Goal: Task Accomplishment & Management: Complete application form

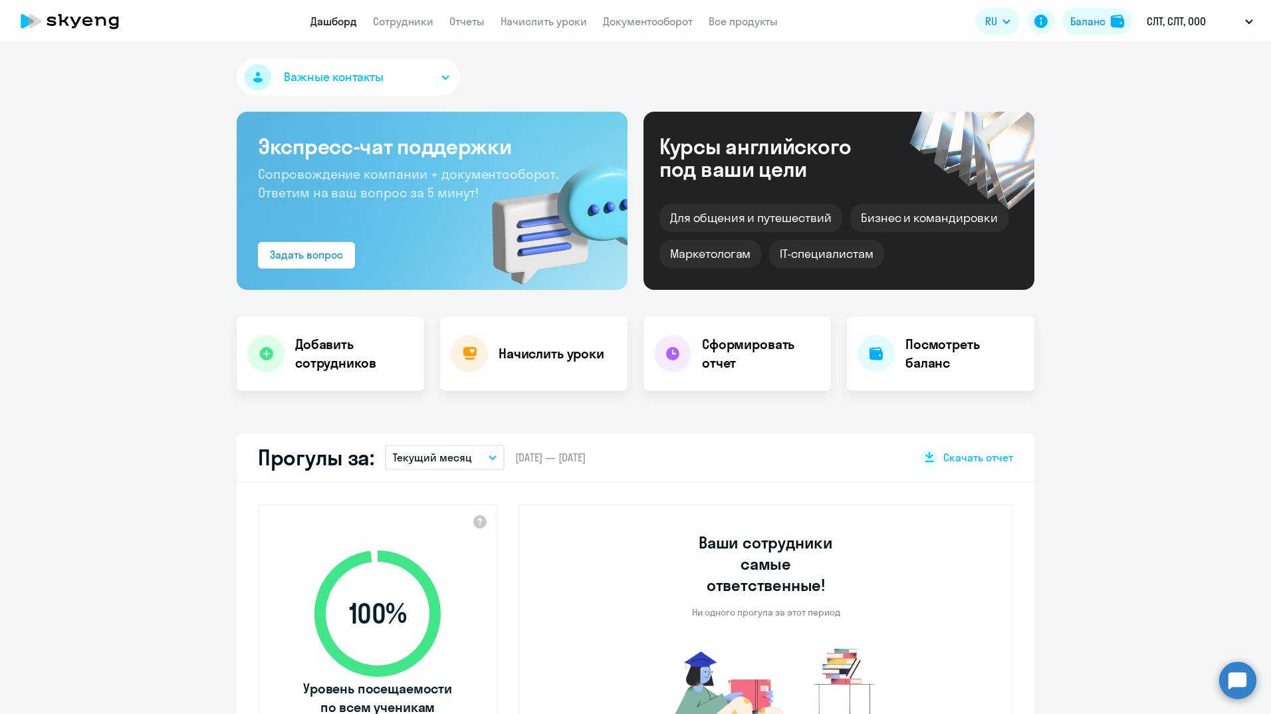
select select "30"
click at [399, 13] on app-header "Дашборд Сотрудники Отчеты Начислить уроки Документооборот Все продукты Дашборд …" at bounding box center [635, 21] width 1271 height 43
click at [411, 31] on app-header "Дашборд Сотрудники Отчеты Начислить уроки Документооборот Все продукты Дашборд …" at bounding box center [635, 21] width 1271 height 43
click at [411, 25] on link "Сотрудники" at bounding box center [403, 21] width 60 height 13
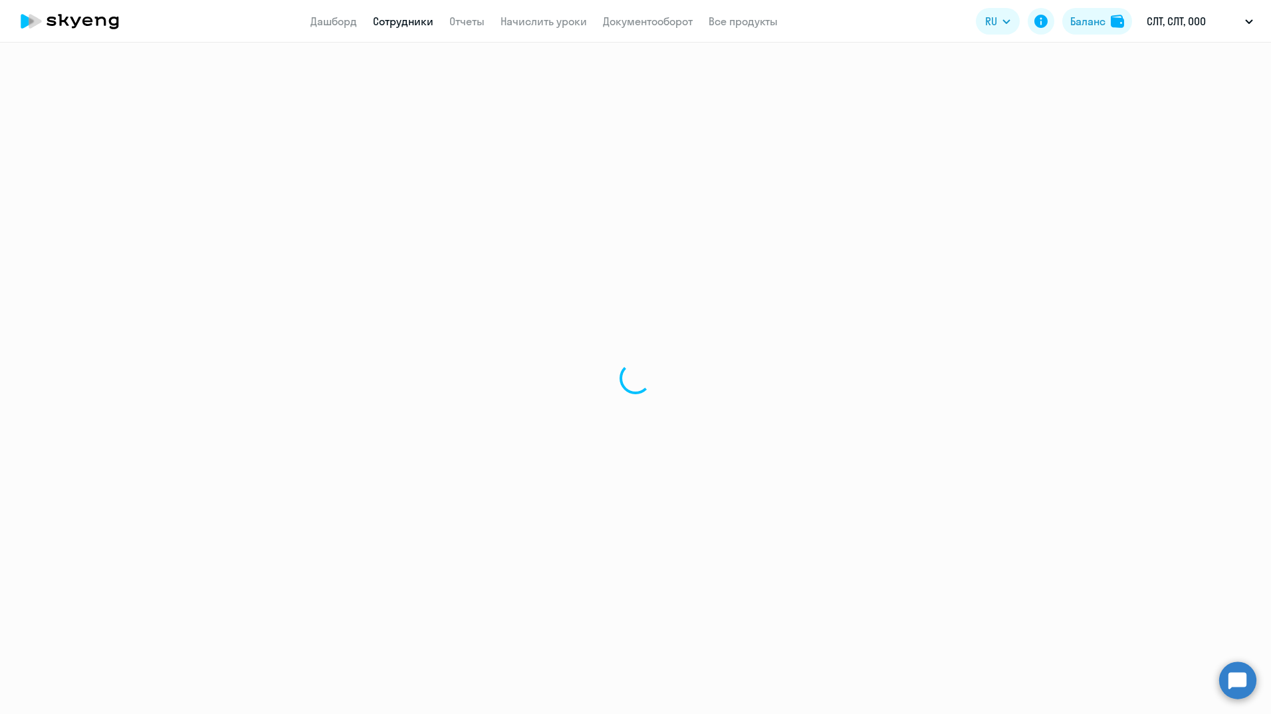
select select "30"
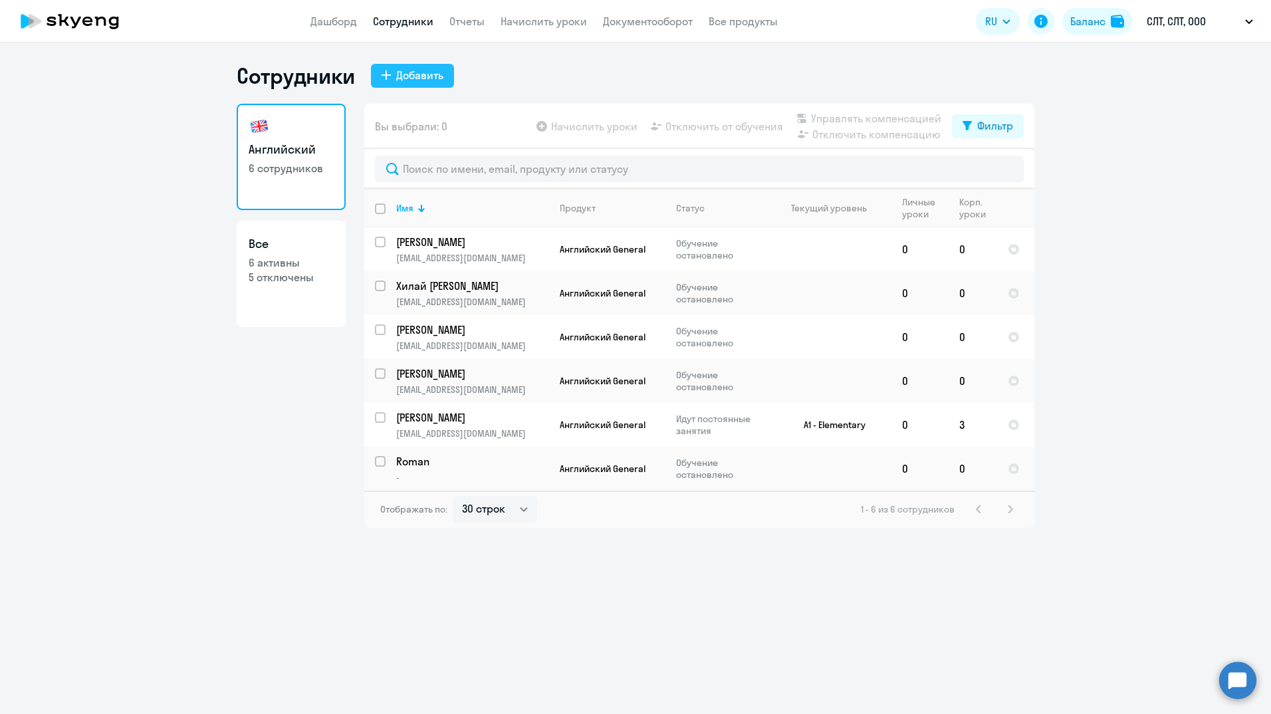
click at [417, 79] on div "Добавить" at bounding box center [419, 75] width 47 height 16
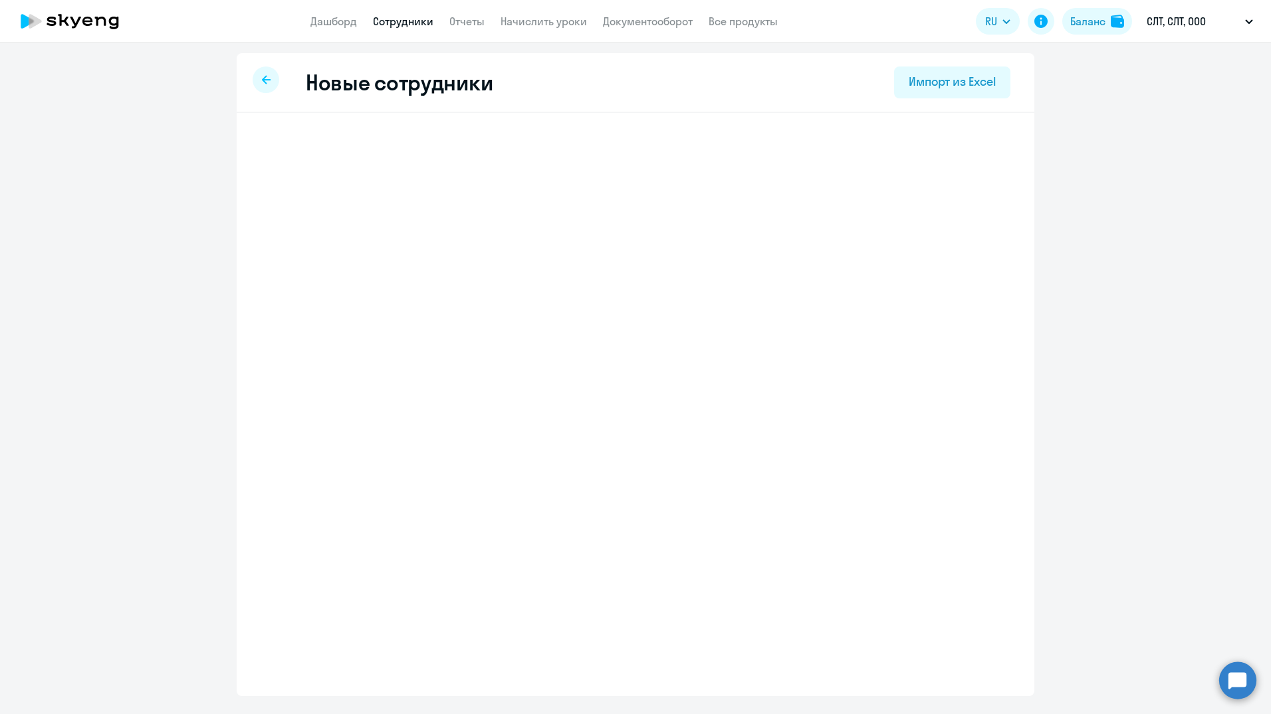
select select "english_adult_not_native_speaker"
select select "3"
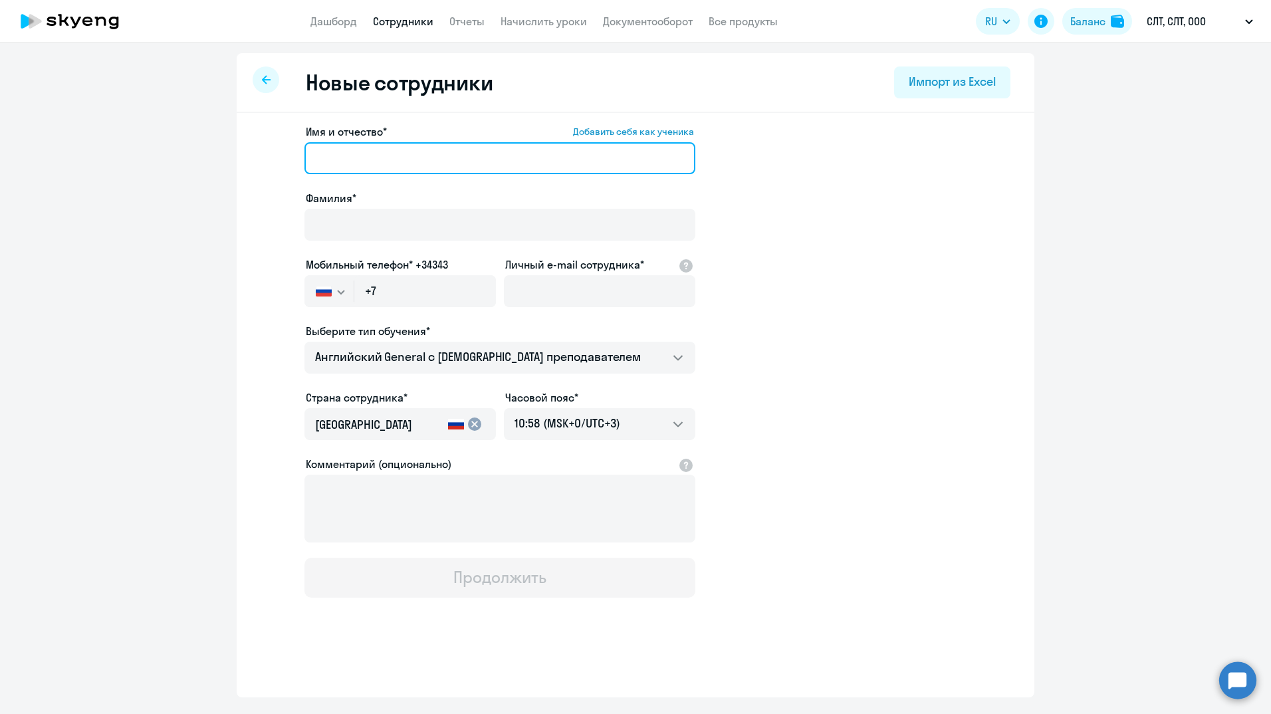
click at [408, 163] on input "Имя и отчество* Добавить себя как ученика" at bounding box center [499, 158] width 391 height 32
click at [352, 160] on input "Дерюгтна" at bounding box center [499, 158] width 391 height 32
click at [395, 165] on input "[PERSON_NAME]" at bounding box center [499, 158] width 391 height 32
drag, startPoint x: 395, startPoint y: 165, endPoint x: 300, endPoint y: 167, distance: 95.0
click at [300, 167] on app-new-student-form "Имя и отчество* Добавить себя как ученика [PERSON_NAME]* Мобильный телефон* +34…" at bounding box center [635, 361] width 755 height 474
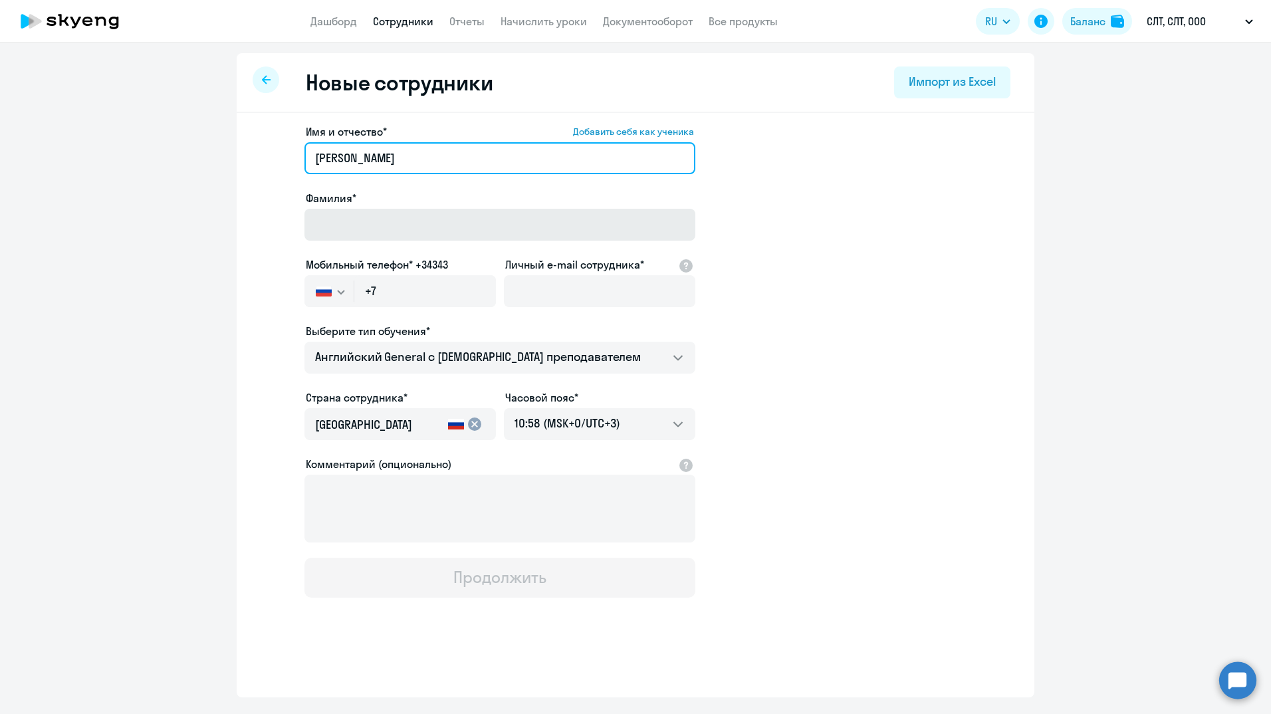
type input "[PERSON_NAME]"
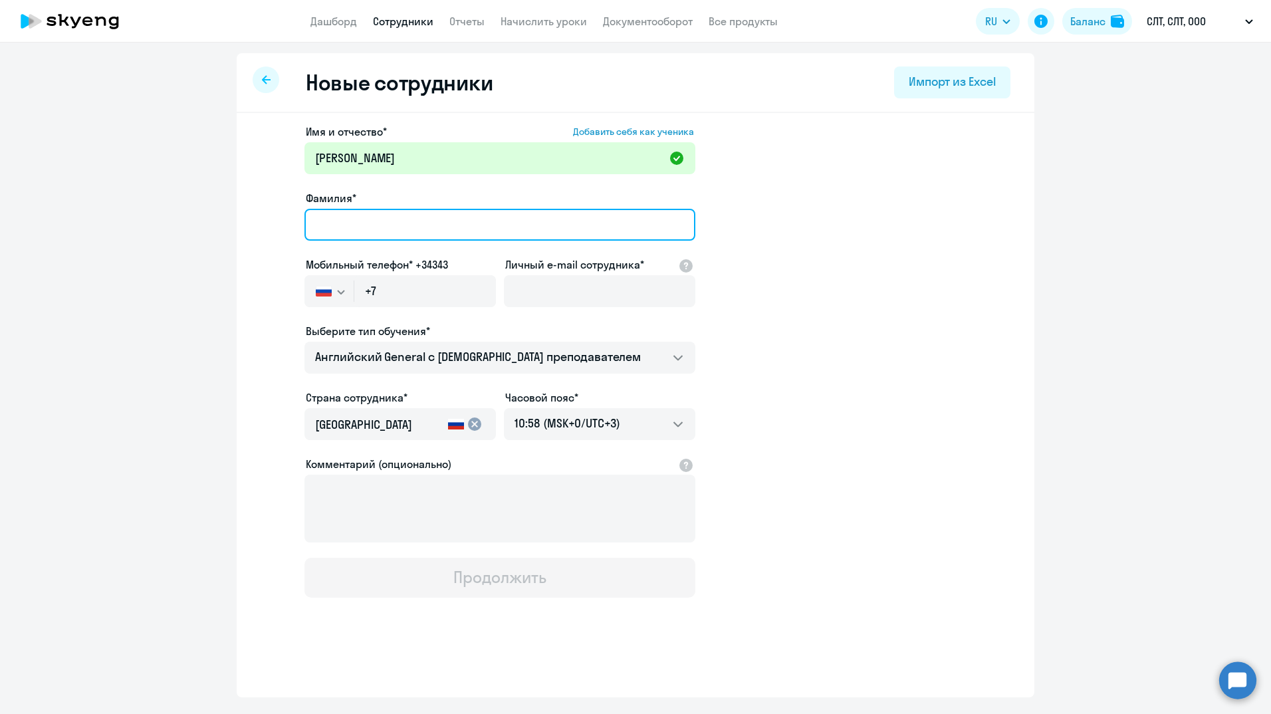
click at [365, 215] on input "Фамилия*" at bounding box center [499, 225] width 391 height 32
paste input "[PERSON_NAME]"
type input "[PERSON_NAME]"
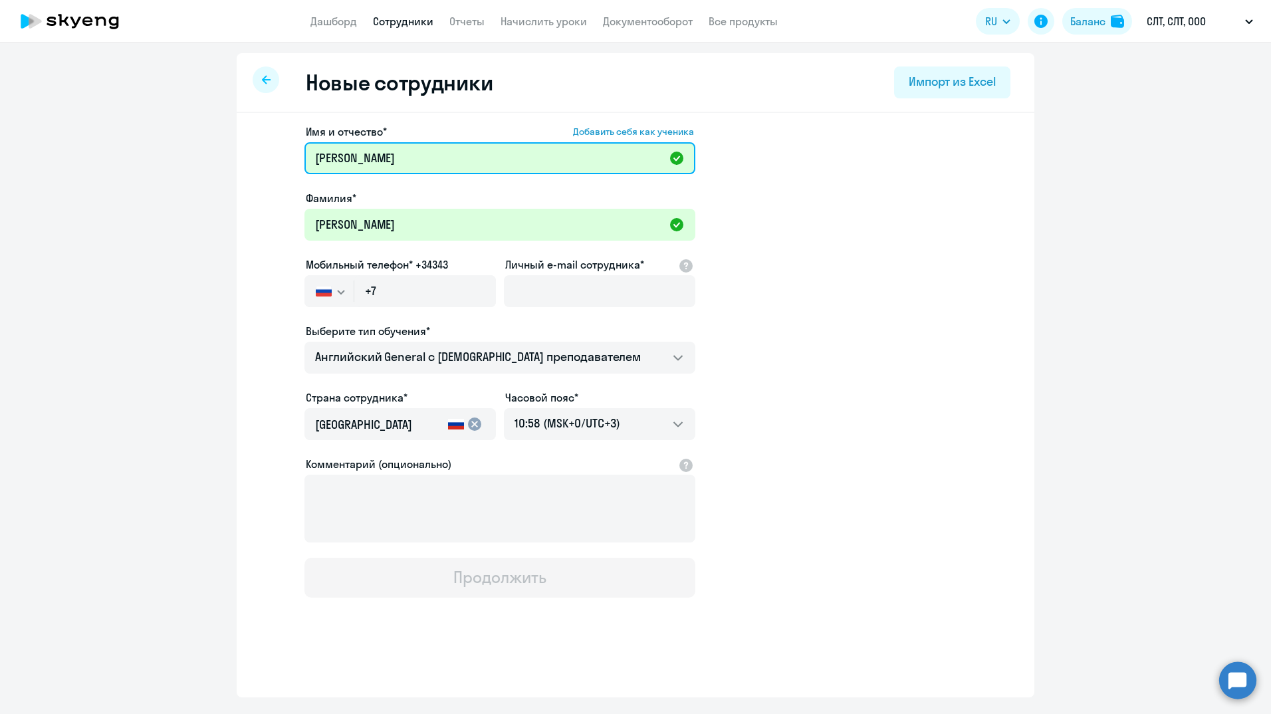
drag, startPoint x: 386, startPoint y: 156, endPoint x: 294, endPoint y: 157, distance: 91.7
click at [294, 157] on app-new-student-form "Имя и отчество* Добавить себя как ученика [PERSON_NAME]* [PERSON_NAME] телефон*…" at bounding box center [635, 361] width 755 height 474
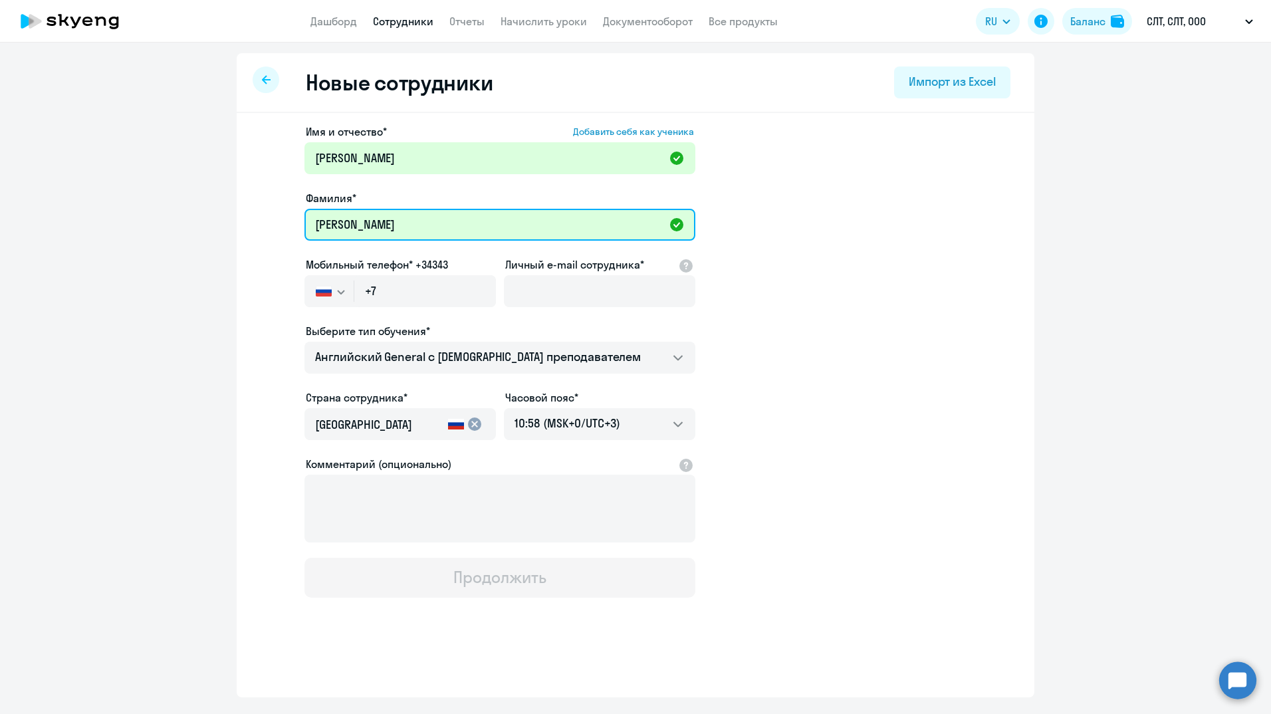
click at [461, 239] on input "[PERSON_NAME]" at bounding box center [499, 225] width 391 height 32
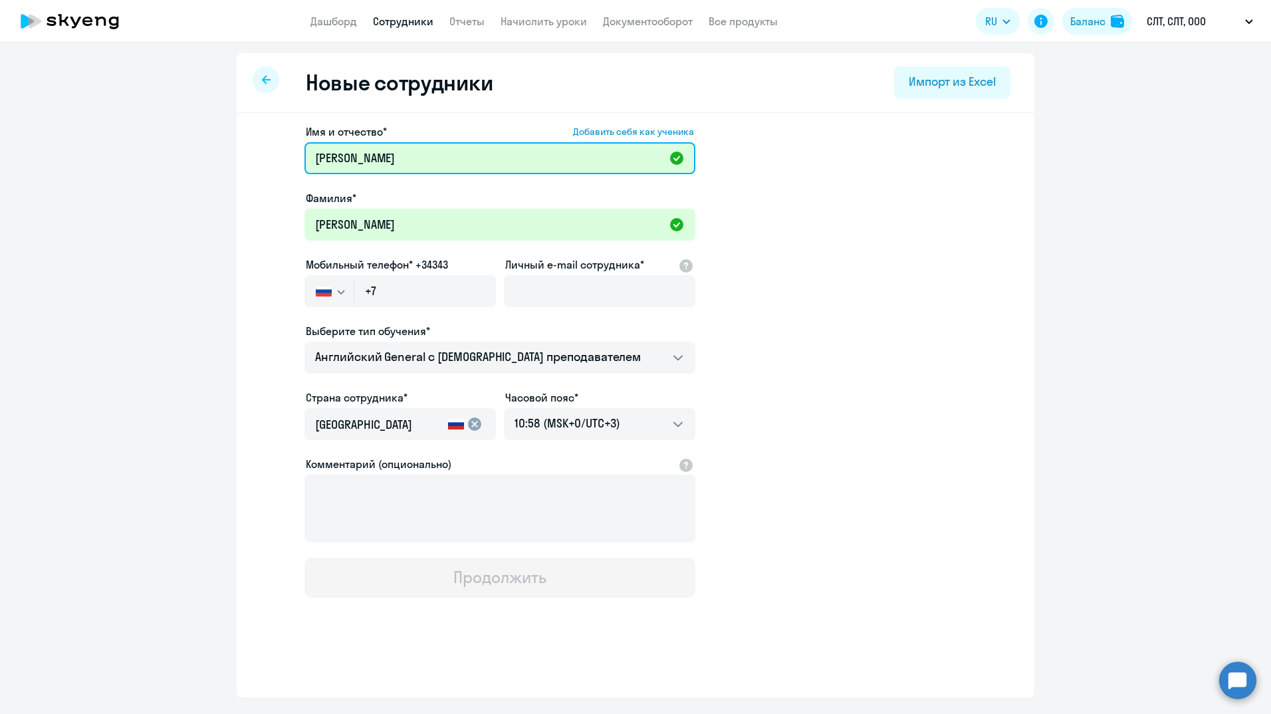
click at [435, 154] on input "[PERSON_NAME]" at bounding box center [499, 158] width 391 height 32
paste input "Ивановна"
type input "[PERSON_NAME]"
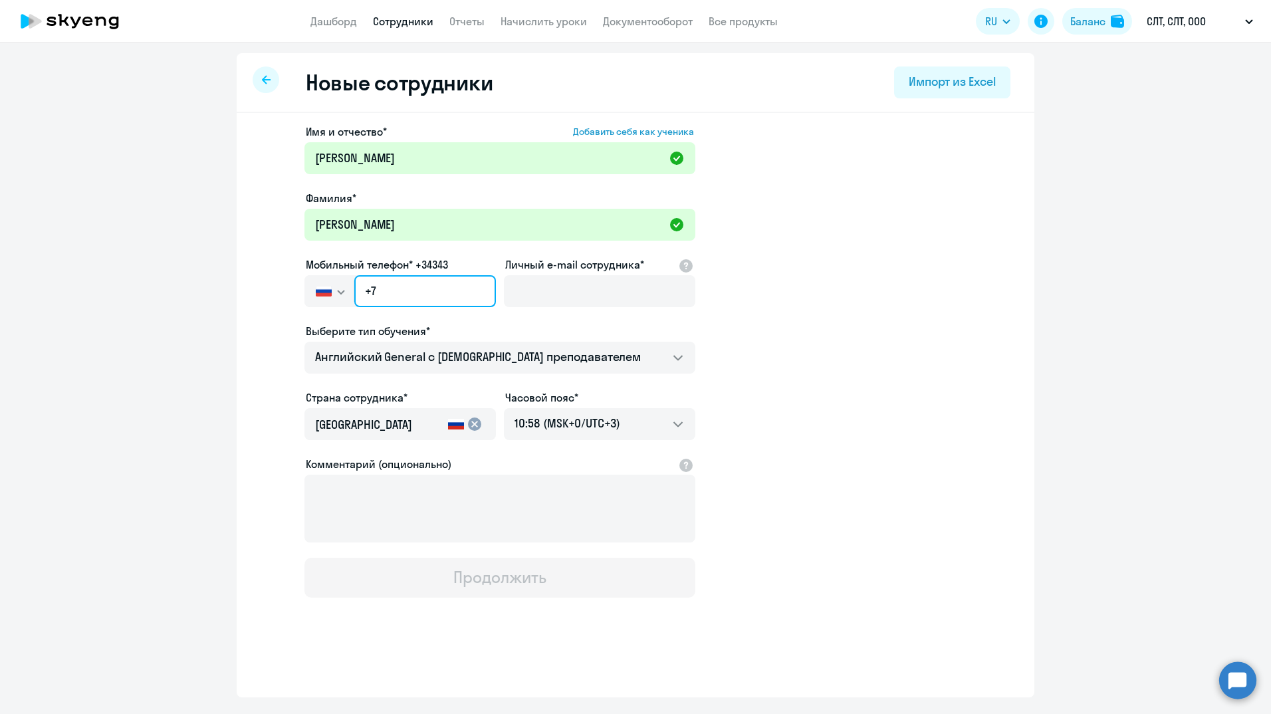
click at [431, 288] on input "+7" at bounding box center [425, 291] width 142 height 32
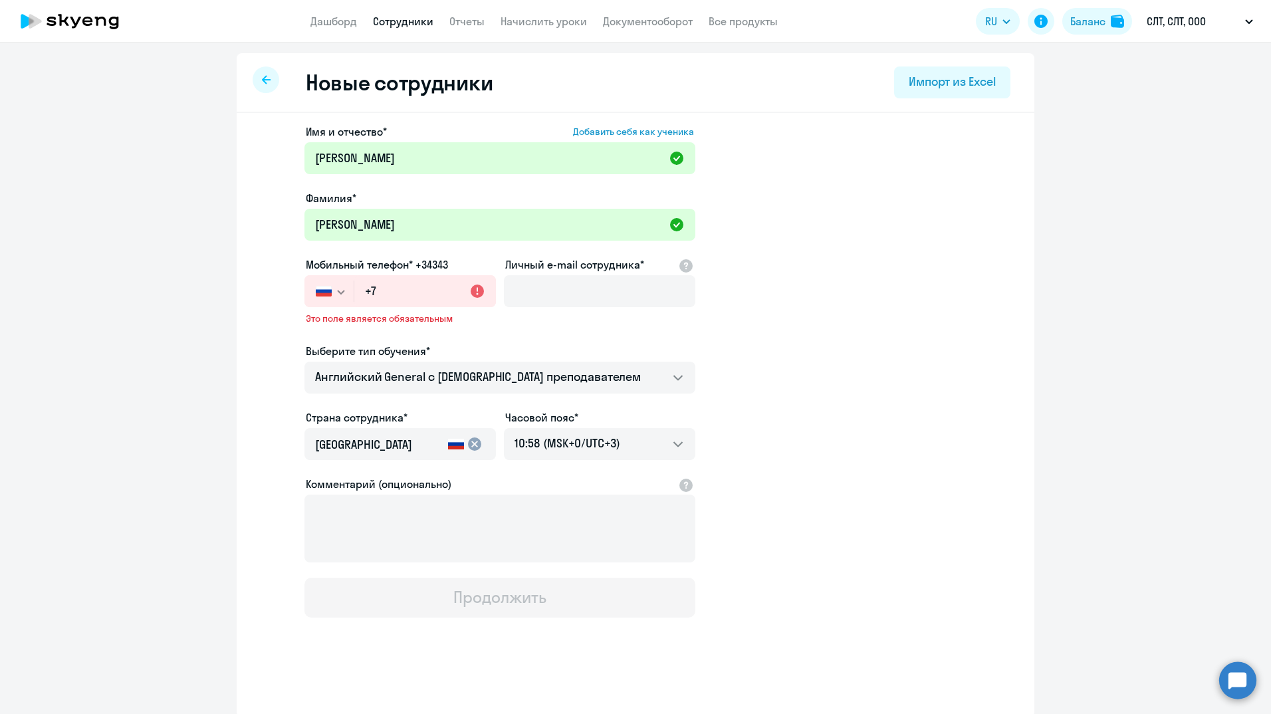
click at [1132, 283] on ng-component "Новые сотрудники Импорт из Excel Имя и отчество* Добавить себя как ученика [PER…" at bounding box center [635, 385] width 1271 height 664
click at [403, 292] on input "+7" at bounding box center [425, 291] width 142 height 32
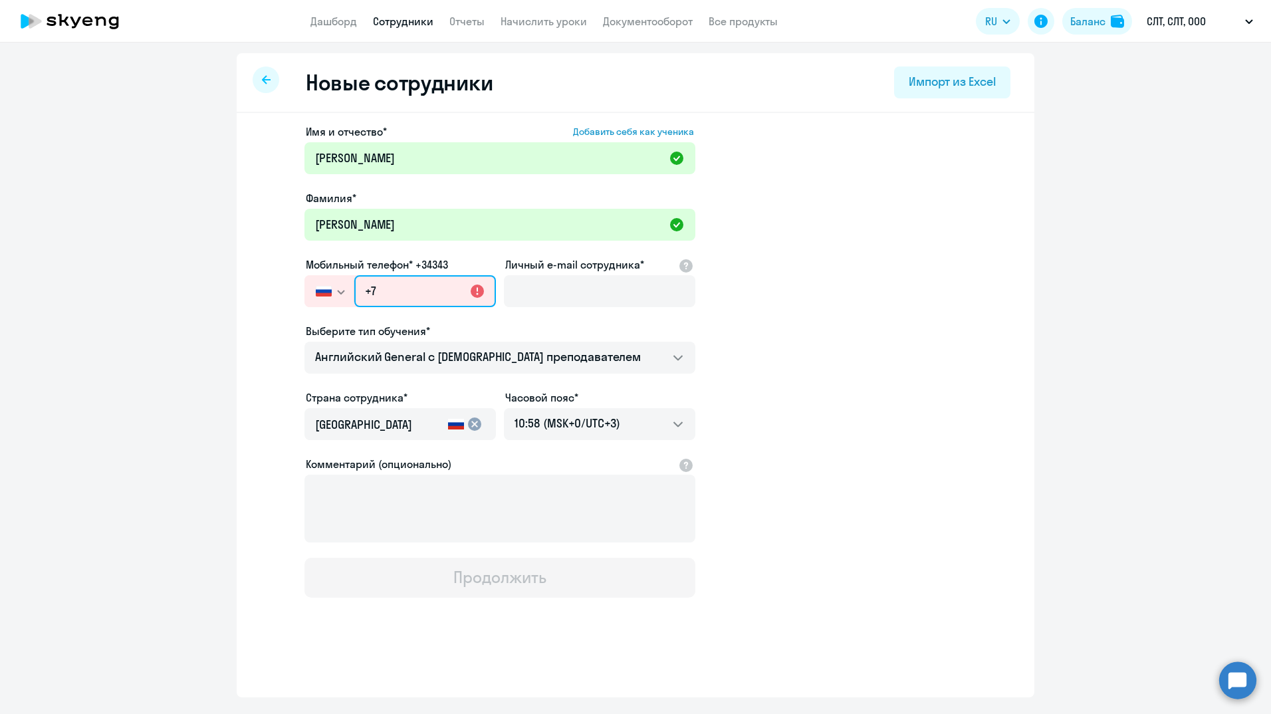
paste input "[PHONE_NUMBER]"
type input "[PHONE_NUMBER]"
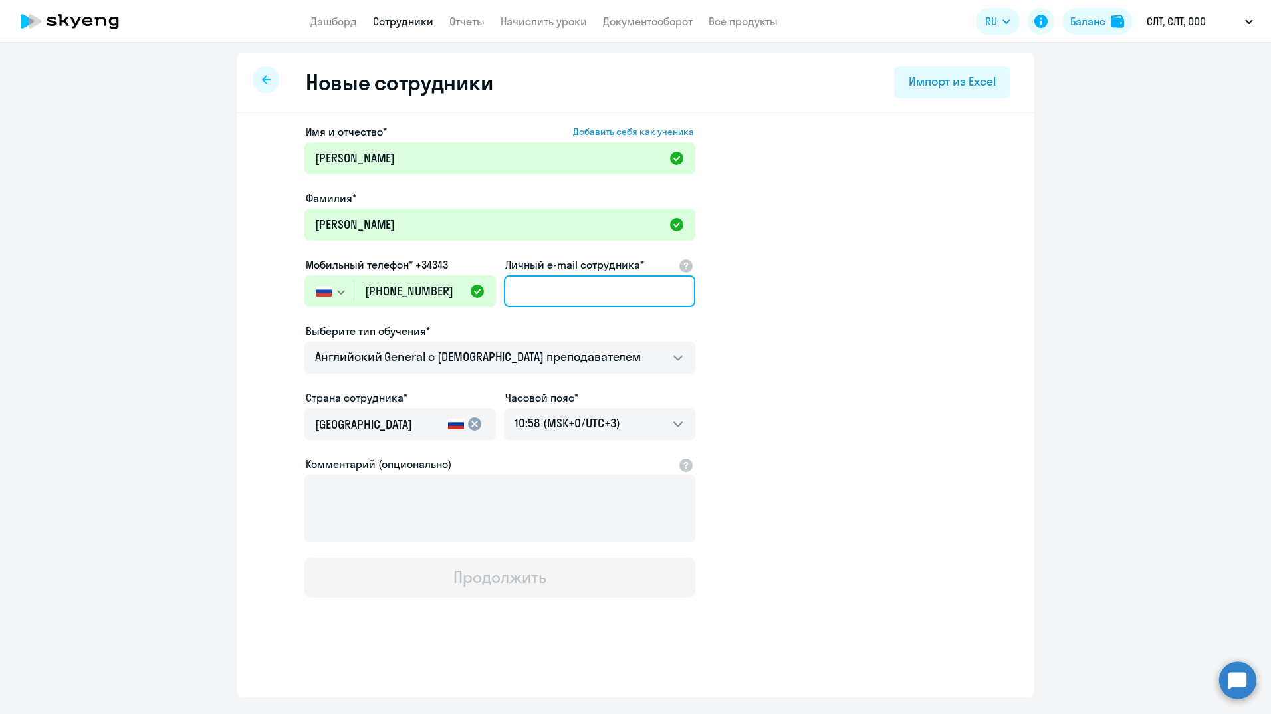
click at [589, 292] on input "Личный e-mail сотрудника*" at bounding box center [599, 291] width 191 height 32
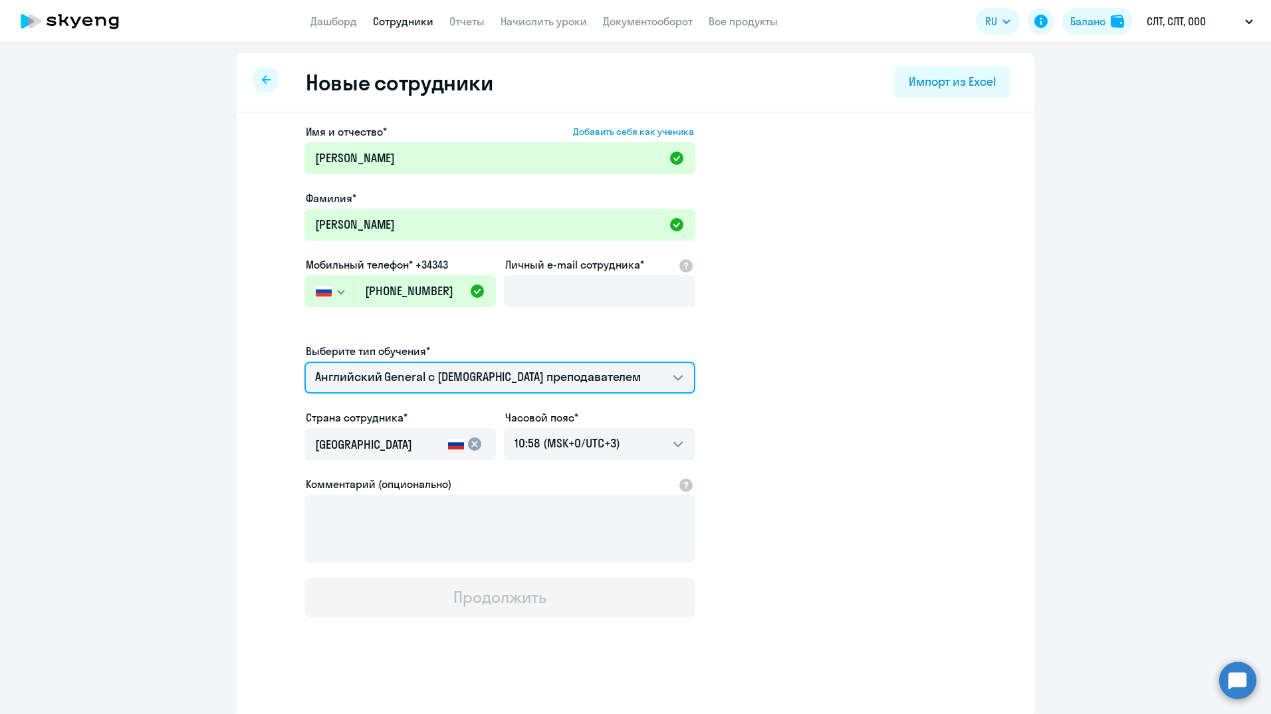
drag, startPoint x: 423, startPoint y: 354, endPoint x: 429, endPoint y: 346, distance: 10.0
click at [423, 362] on select "Английский General с [DEMOGRAPHIC_DATA] преподавателем" at bounding box center [499, 378] width 391 height 32
click at [669, 376] on select "Английский General с [DEMOGRAPHIC_DATA] преподавателем" at bounding box center [499, 378] width 391 height 32
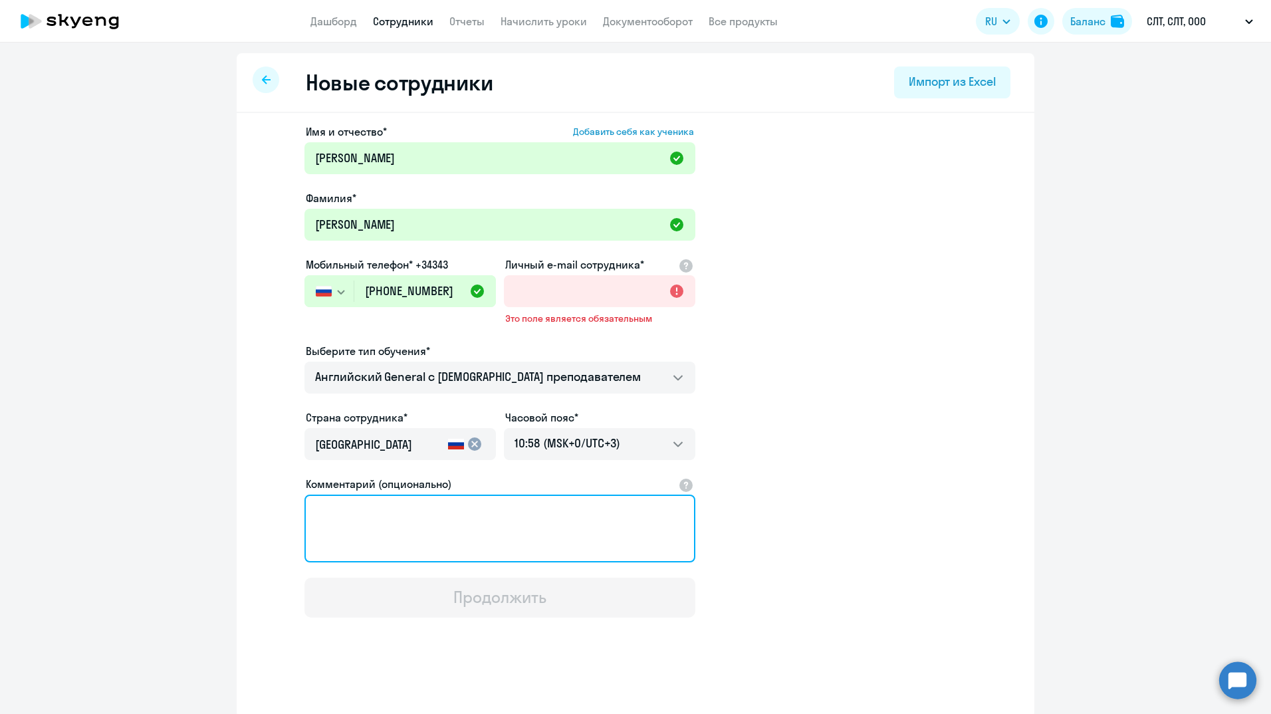
click at [526, 522] on textarea "Комментарий (опционально)" at bounding box center [499, 528] width 391 height 68
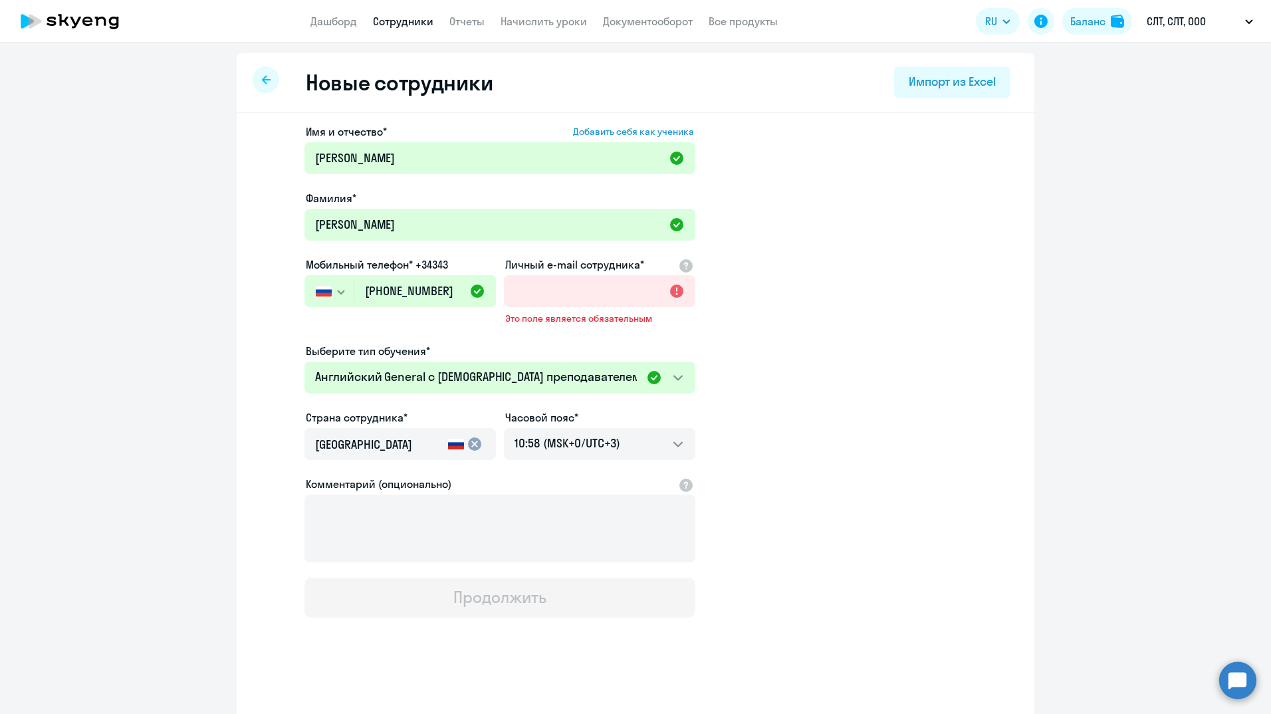
click at [825, 526] on app-new-student-form "Имя и отчество* Добавить себя как ученика [PERSON_NAME]* [PERSON_NAME] [PERSON_…" at bounding box center [635, 371] width 755 height 494
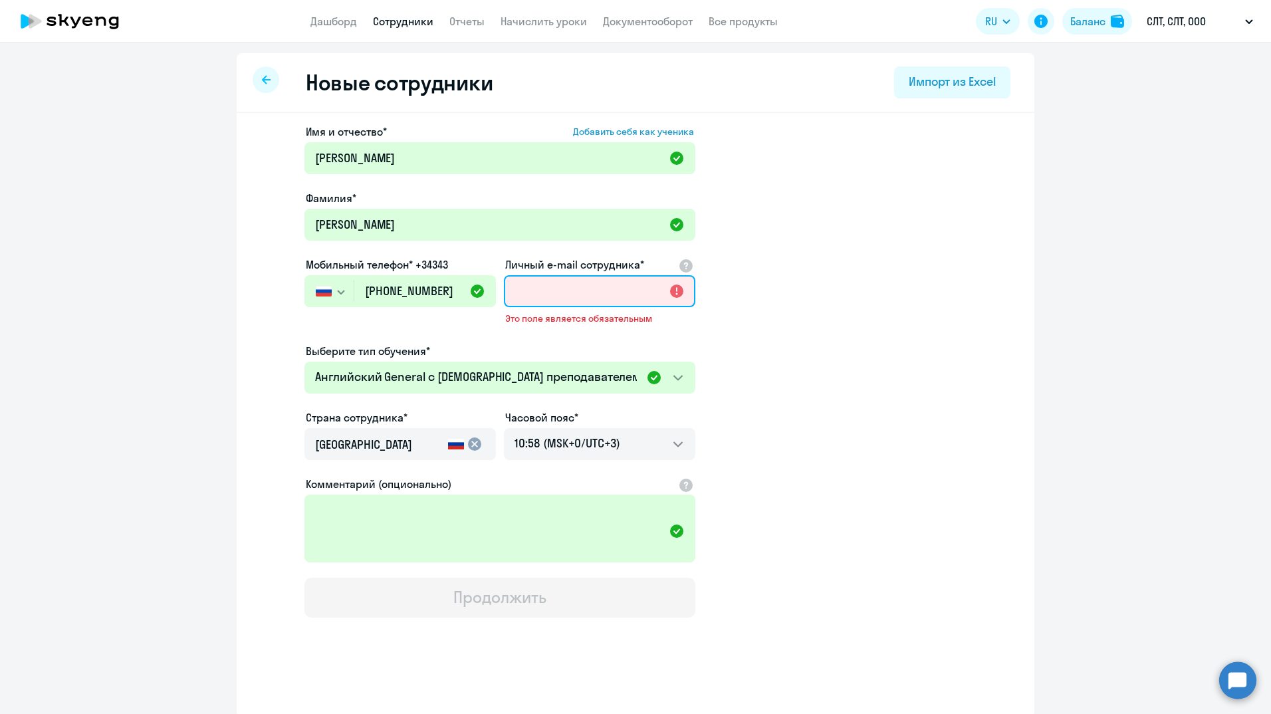
click at [650, 292] on input "Личный e-mail сотрудника*" at bounding box center [599, 291] width 191 height 32
click at [192, 284] on ng-component "Новые сотрудники Импорт из Excel Имя и отчество* Добавить себя как ученика [PER…" at bounding box center [635, 385] width 1271 height 664
click at [604, 292] on input "Личный e-mail сотрудника*" at bounding box center [599, 291] width 191 height 32
paste input "[EMAIL_ADDRESS][DOMAIN_NAME]"
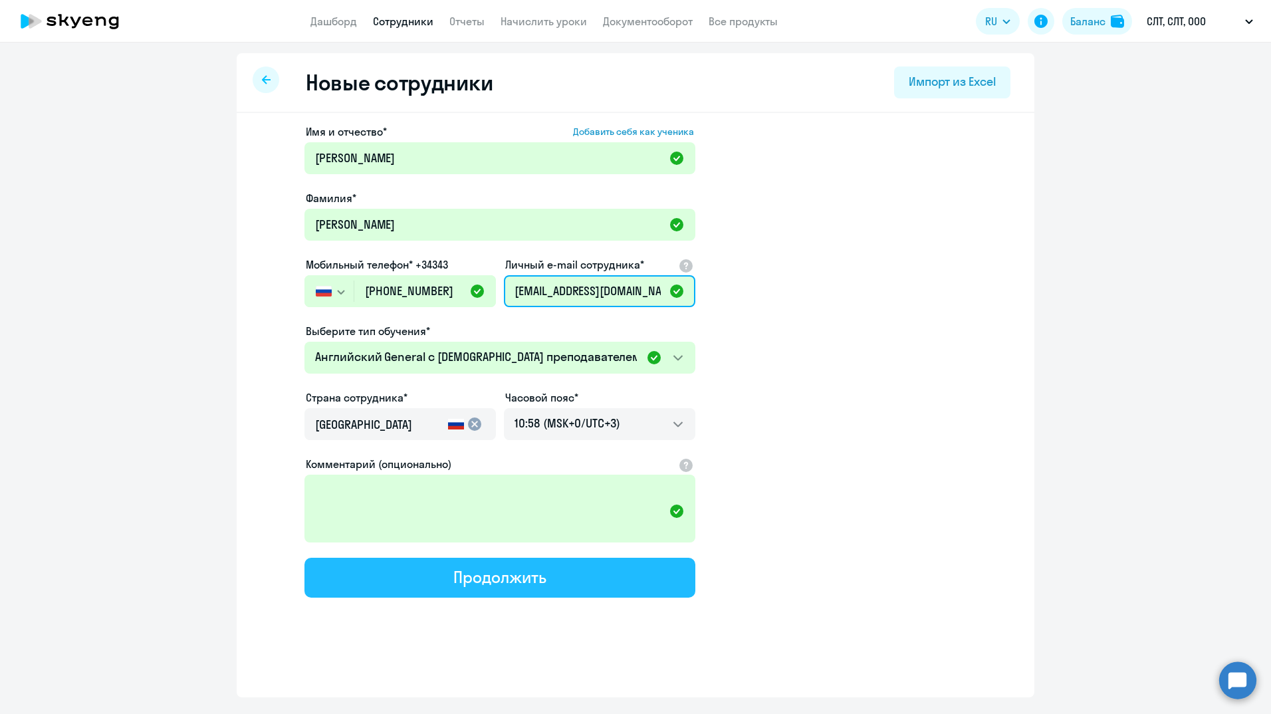
type input "[EMAIL_ADDRESS][DOMAIN_NAME]"
click at [520, 582] on div "Продолжить" at bounding box center [499, 576] width 92 height 21
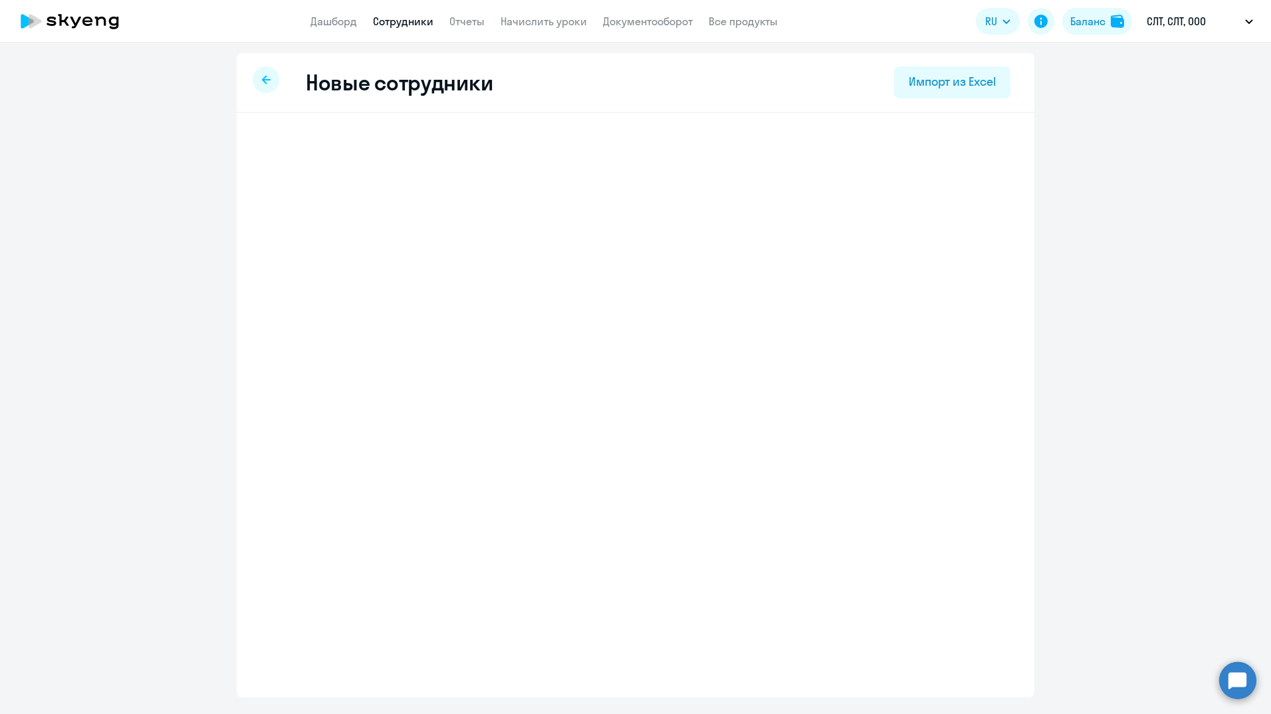
select select "english_adult_not_native_speaker"
select select "3"
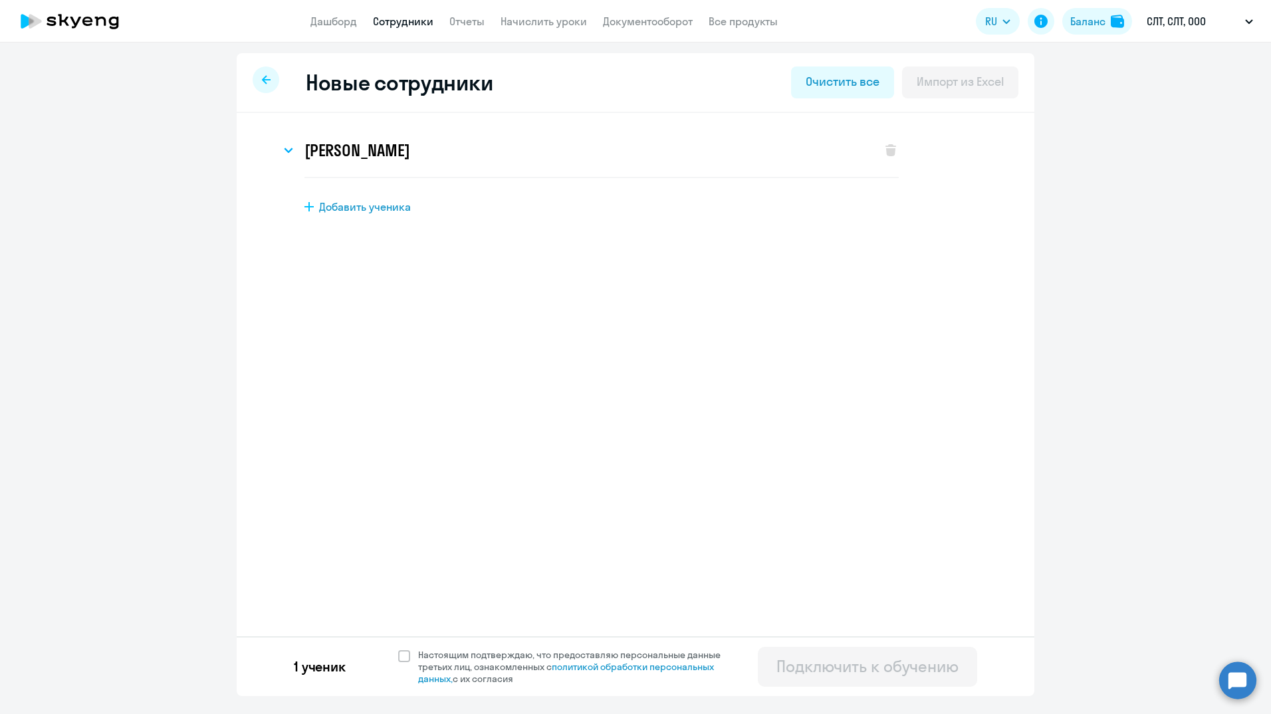
click at [533, 570] on div "Новые сотрудники Очистить все Импорт из Excel [PERSON_NAME] Имя и отчество* Доб…" at bounding box center [635, 374] width 797 height 643
click at [410, 653] on span "Настоящим подтверждаю, что предоставляю персональные данные третьих лиц, ознако…" at bounding box center [573, 667] width 326 height 36
click at [398, 649] on input "Настоящим подтверждаю, что предоставляю персональные данные третьих лиц, ознако…" at bounding box center [397, 648] width 1 height 1
checkbox input "true"
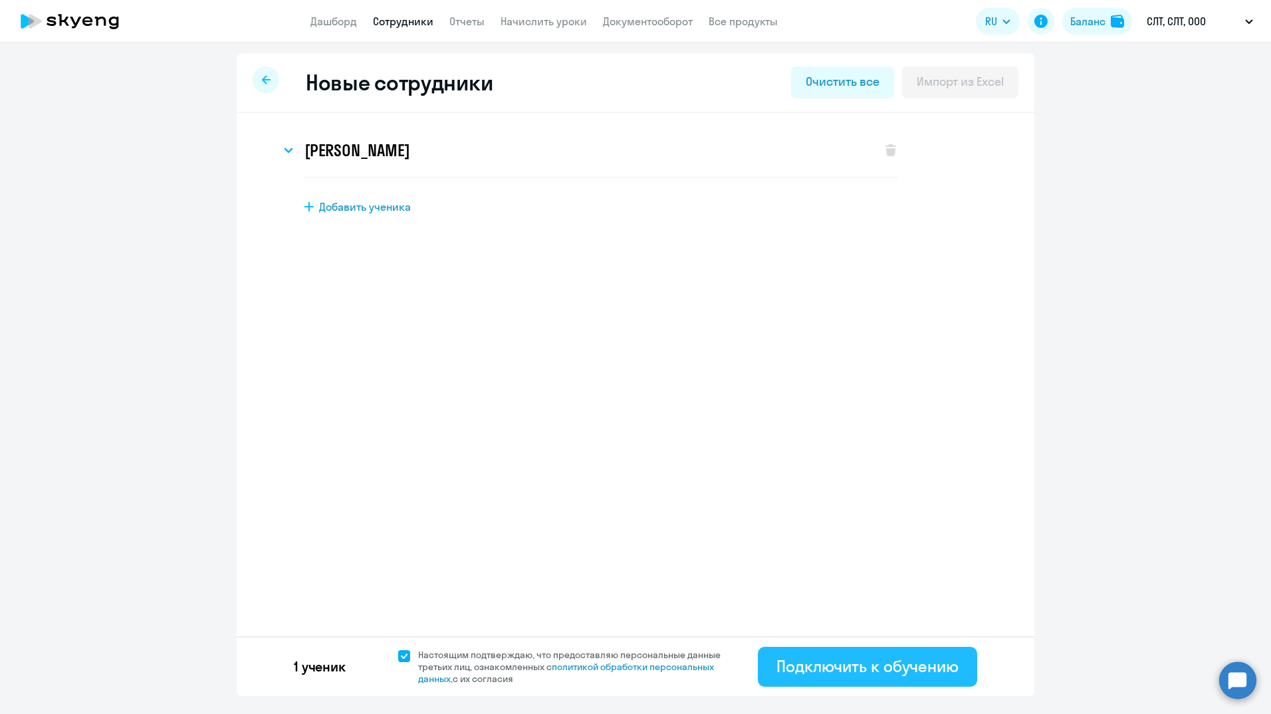
click at [952, 662] on div "Подключить к обучению" at bounding box center [867, 665] width 182 height 21
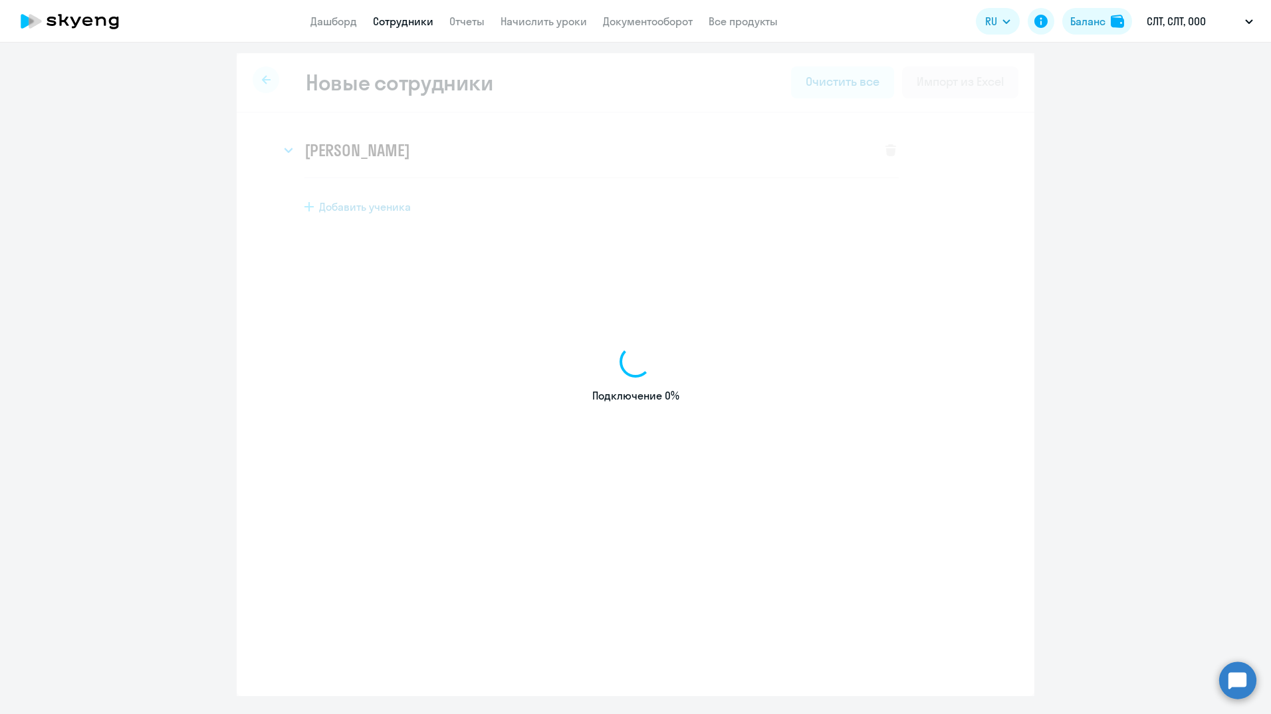
select select "english_adult_not_native_speaker"
select select "3"
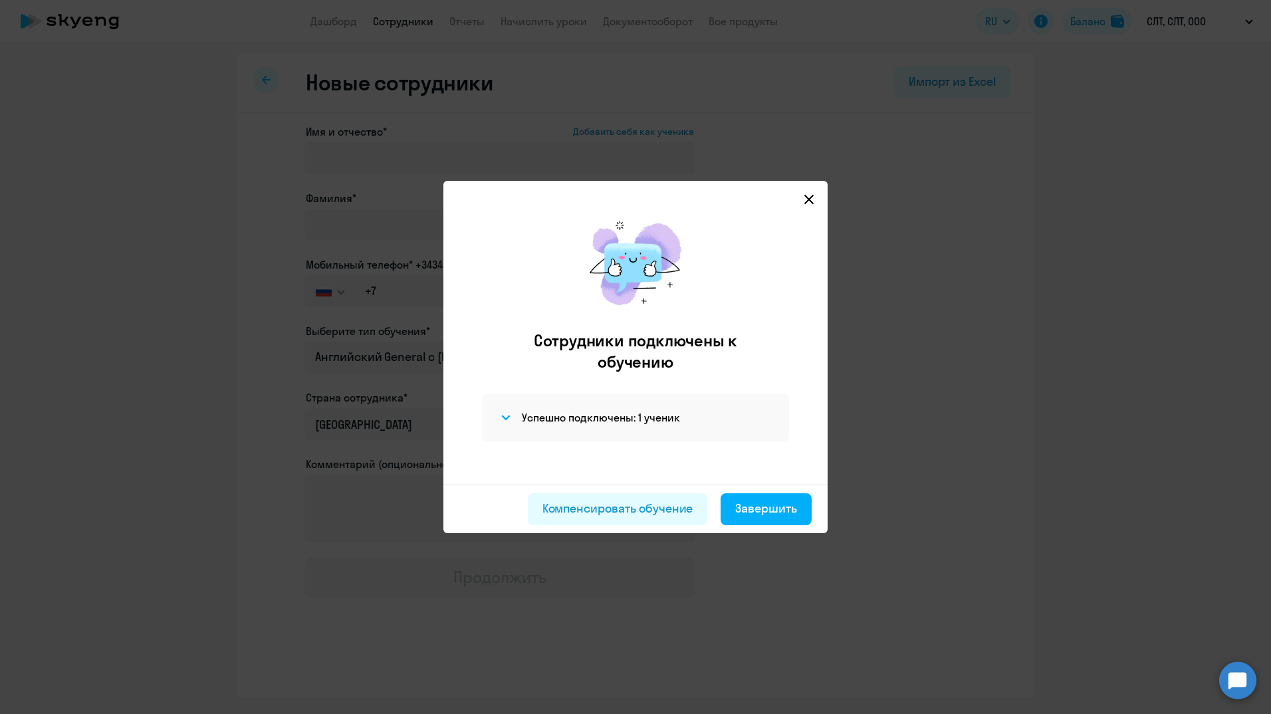
click at [808, 196] on icon at bounding box center [808, 199] width 11 height 11
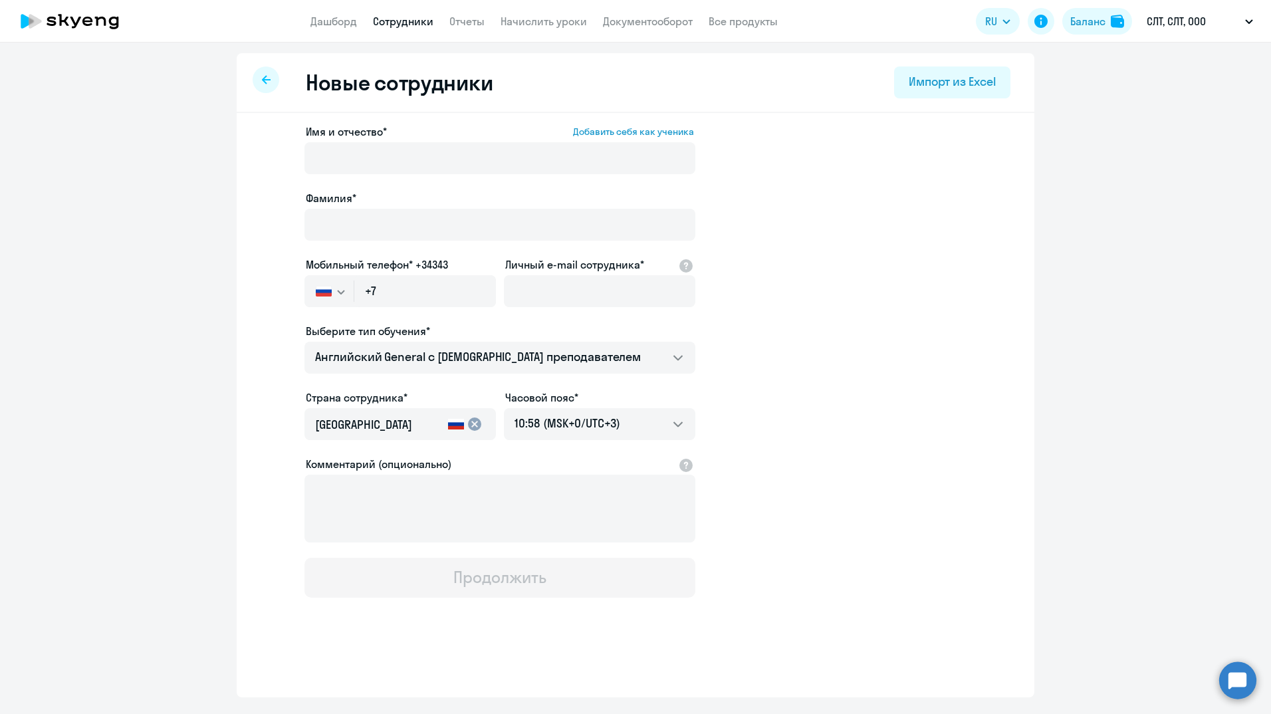
select select "30"
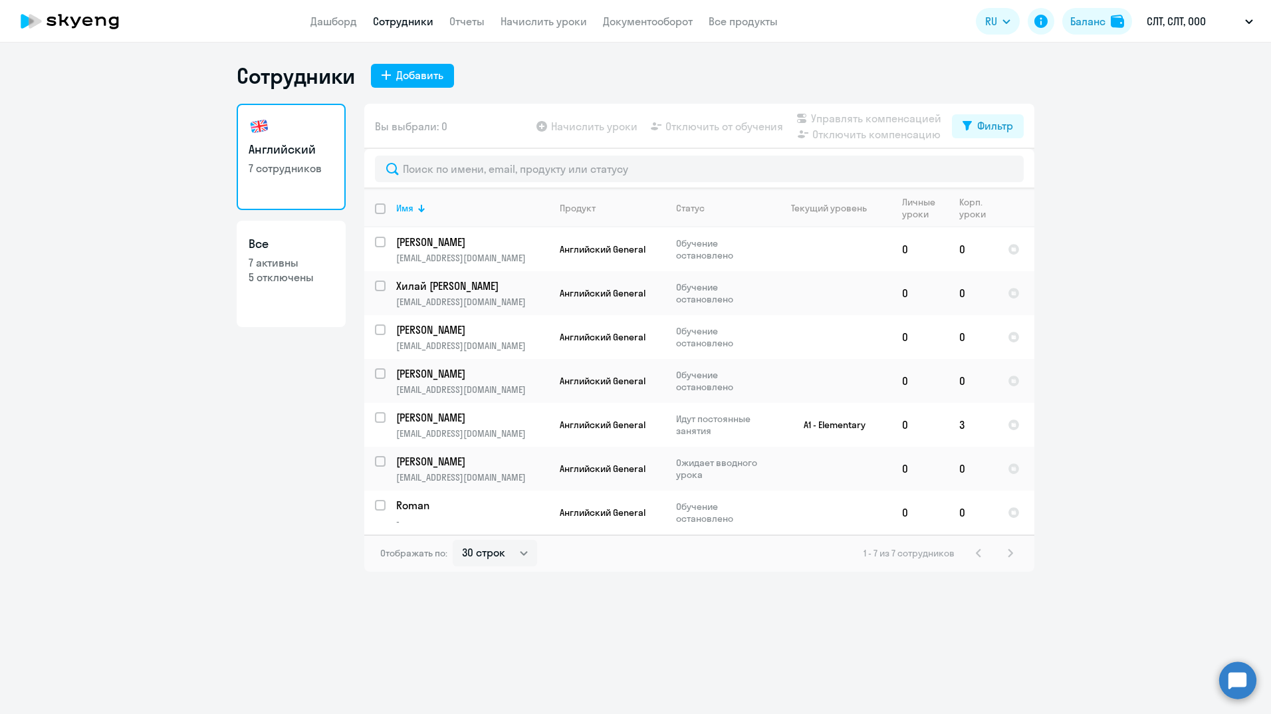
click at [1253, 231] on ng-component "Сотрудники Добавить Английский 7 сотрудников Все 7 активны 5 отключены Вы выбра…" at bounding box center [635, 316] width 1271 height 509
click at [481, 464] on p "[PERSON_NAME]" at bounding box center [471, 461] width 150 height 15
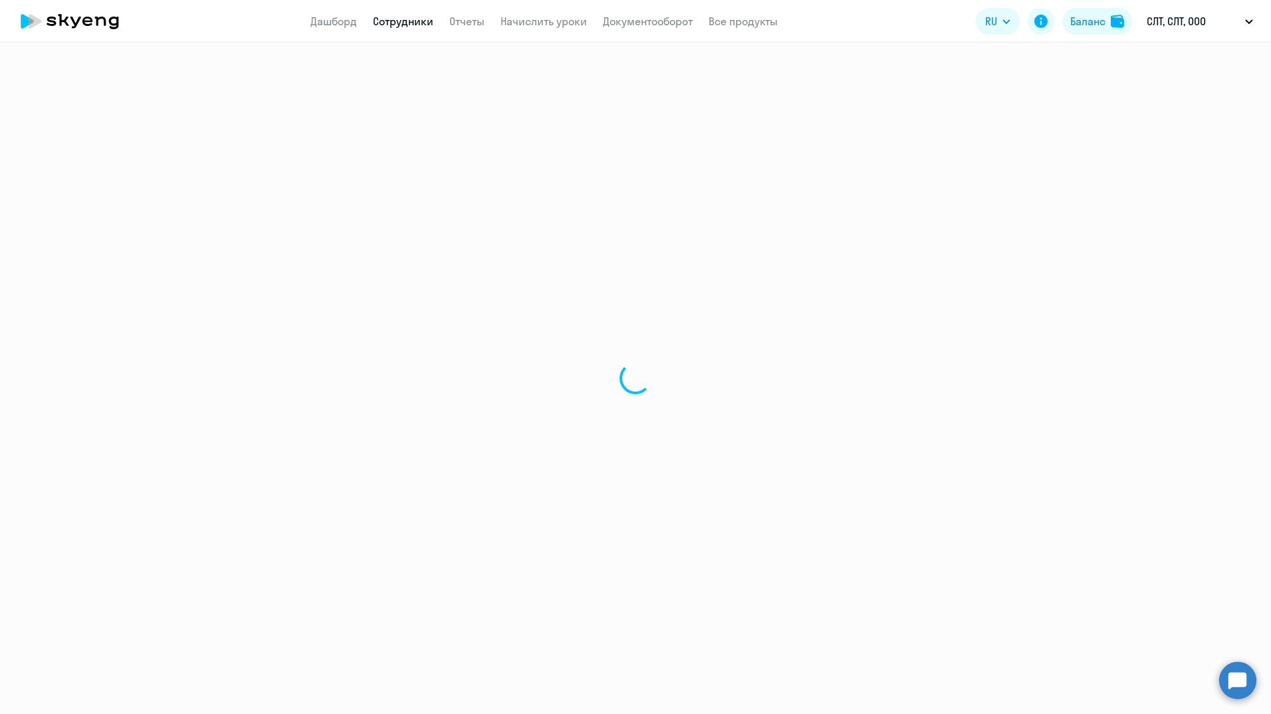
select select "english"
